Goal: Transaction & Acquisition: Purchase product/service

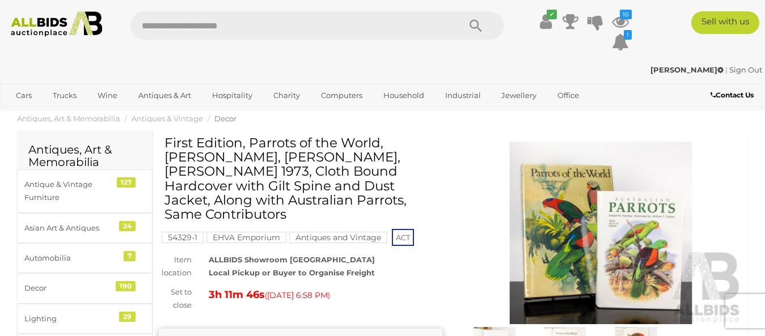
scroll to position [116, 0]
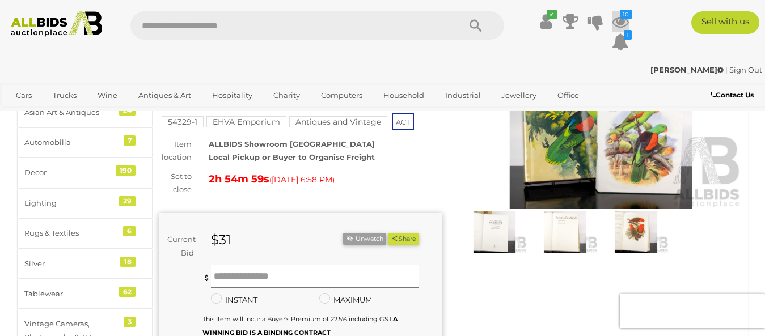
click at [624, 12] on icon "10" at bounding box center [625, 15] width 12 height 10
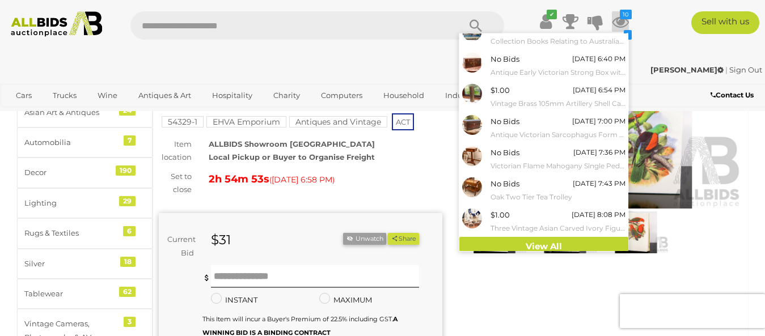
scroll to position [144, 0]
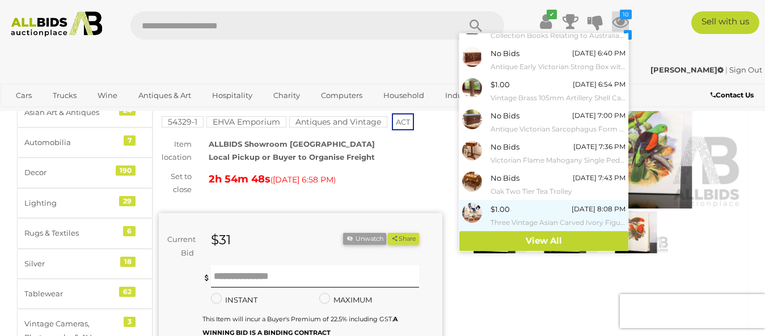
click at [476, 214] on img at bounding box center [472, 213] width 20 height 20
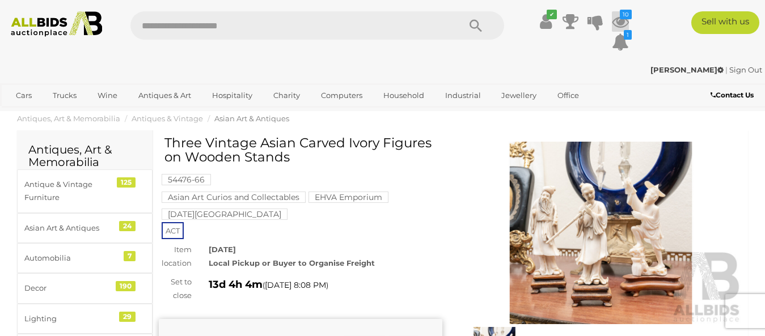
click at [626, 12] on icon "10" at bounding box center [625, 15] width 12 height 10
click at [623, 15] on icon "10" at bounding box center [625, 15] width 12 height 10
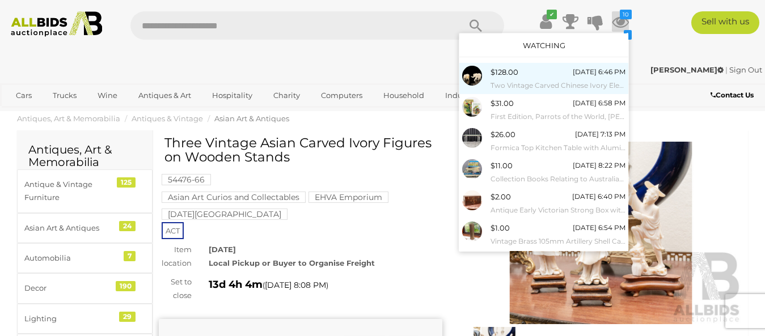
click at [502, 69] on span "$128.00" at bounding box center [504, 71] width 28 height 9
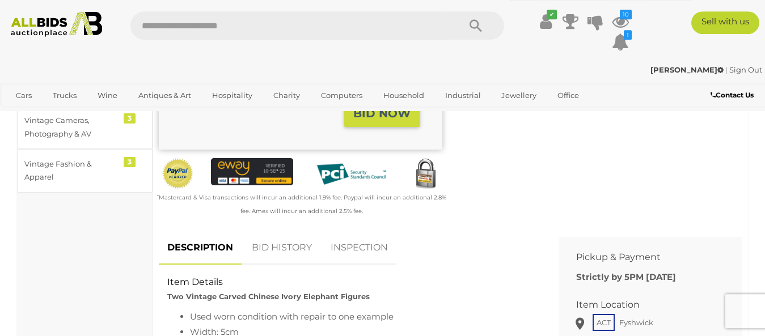
scroll to position [339, 0]
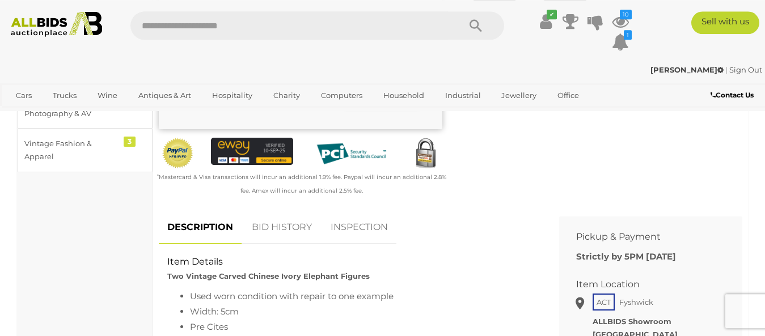
click at [287, 231] on link "BID HISTORY" at bounding box center [281, 227] width 77 height 33
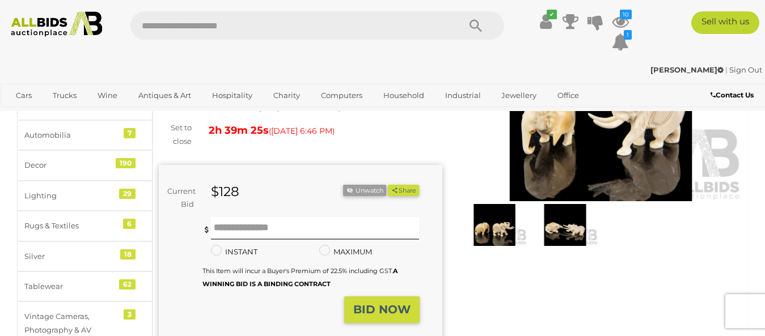
scroll to position [69, 0]
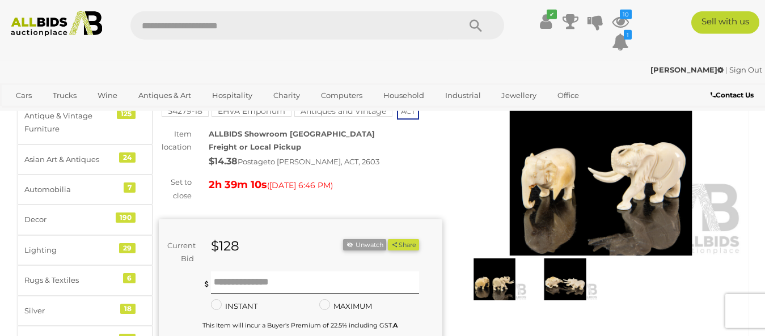
click at [588, 183] on img at bounding box center [600, 164] width 283 height 183
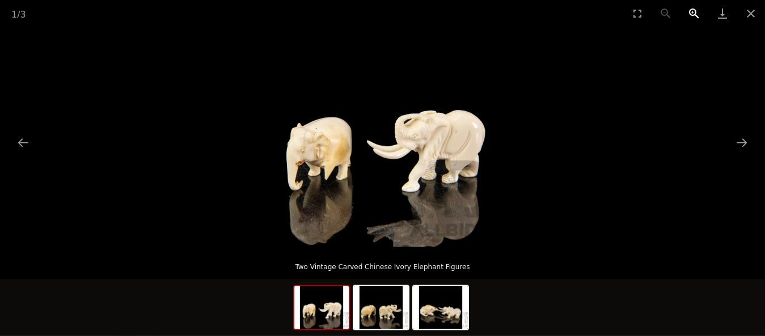
click at [693, 12] on button "Zoom in" at bounding box center [694, 13] width 28 height 27
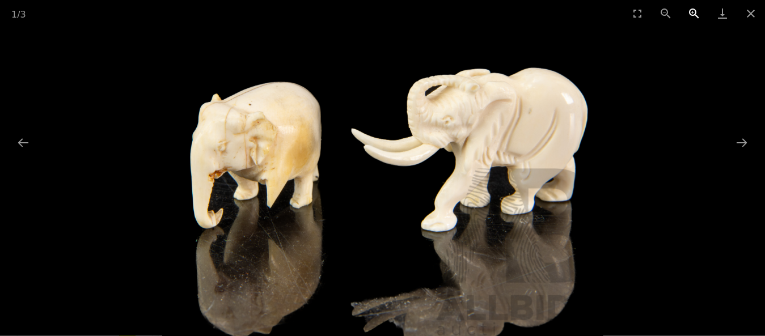
click at [695, 13] on button "Zoom in" at bounding box center [694, 13] width 28 height 27
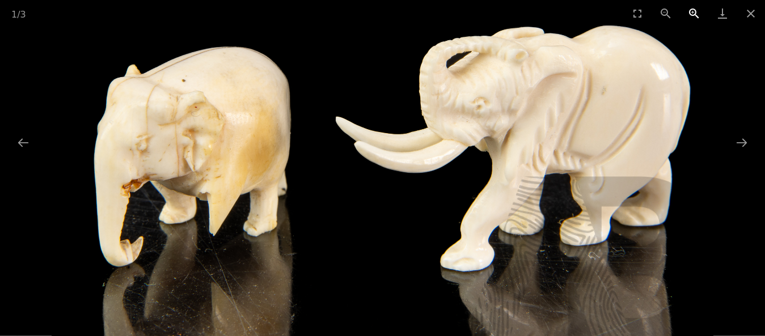
click at [695, 13] on button "Zoom in" at bounding box center [694, 13] width 28 height 27
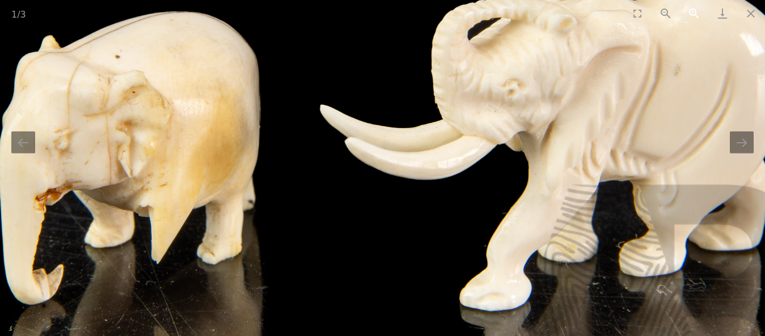
click at [692, 14] on button "Zoom in" at bounding box center [694, 13] width 28 height 27
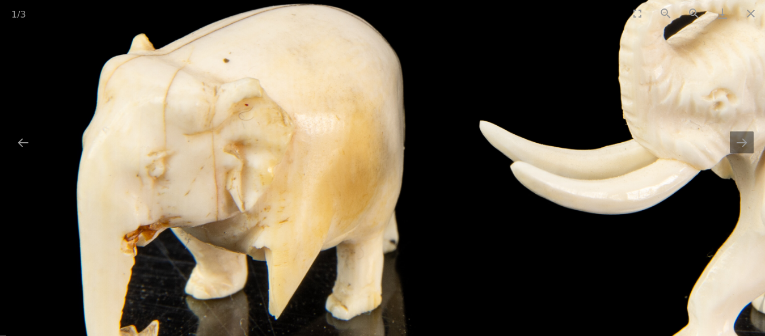
drag, startPoint x: 112, startPoint y: 206, endPoint x: 317, endPoint y: 234, distance: 207.0
click at [317, 234] on img at bounding box center [557, 102] width 1102 height 1102
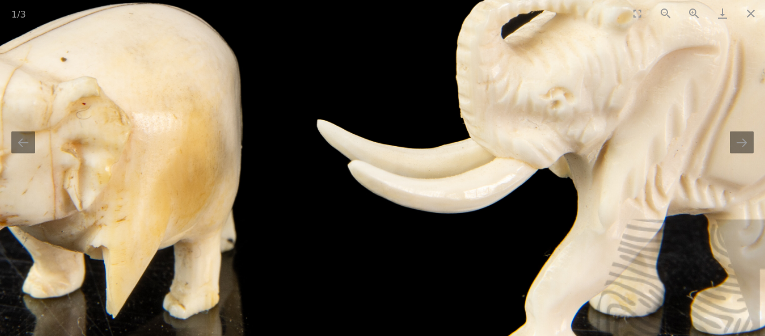
drag, startPoint x: 320, startPoint y: 315, endPoint x: 163, endPoint y: 312, distance: 156.5
click at [163, 312] on img at bounding box center [395, 101] width 1102 height 1102
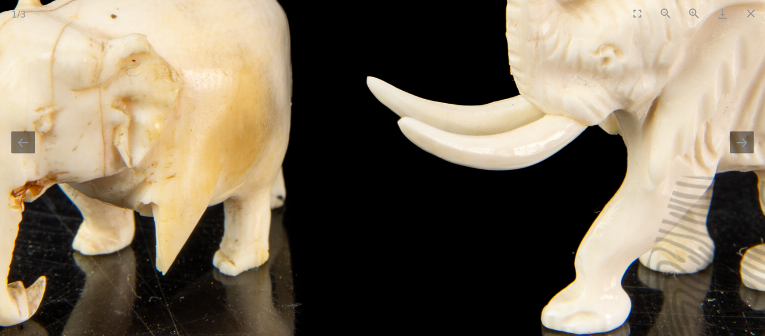
drag, startPoint x: 534, startPoint y: 188, endPoint x: 591, endPoint y: 145, distance: 70.7
click at [591, 145] on img at bounding box center [444, 58] width 1102 height 1102
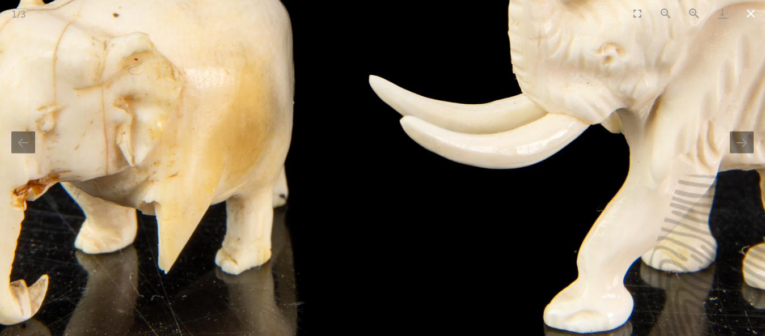
click at [751, 14] on button "Close gallery" at bounding box center [750, 13] width 28 height 27
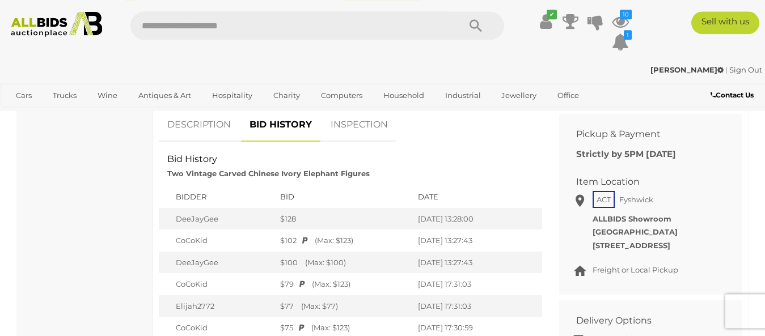
scroll to position [415, 0]
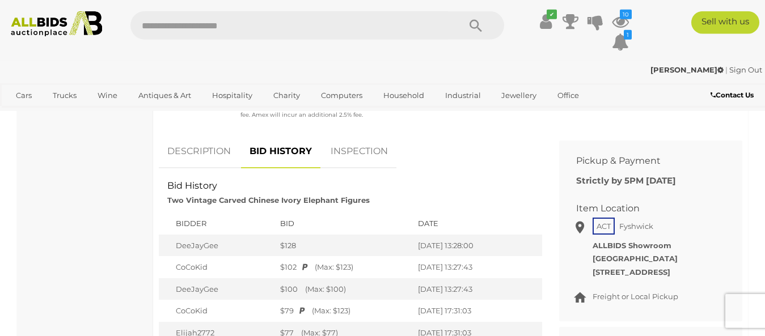
click at [190, 151] on link "DESCRIPTION" at bounding box center [199, 151] width 80 height 33
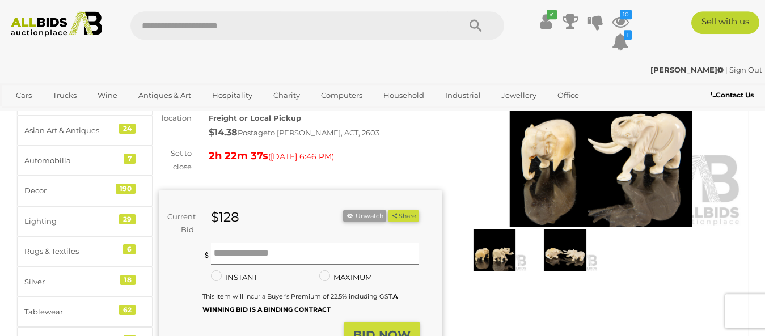
scroll to position [69, 0]
